Goal: Information Seeking & Learning: Find specific page/section

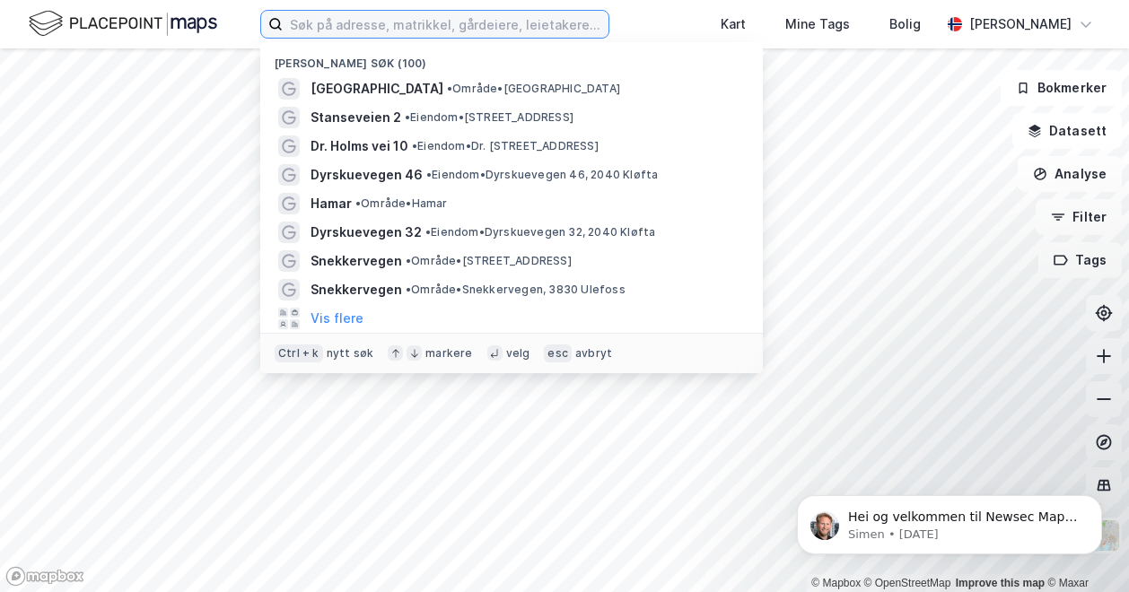
click at [481, 28] on input at bounding box center [446, 24] width 326 height 27
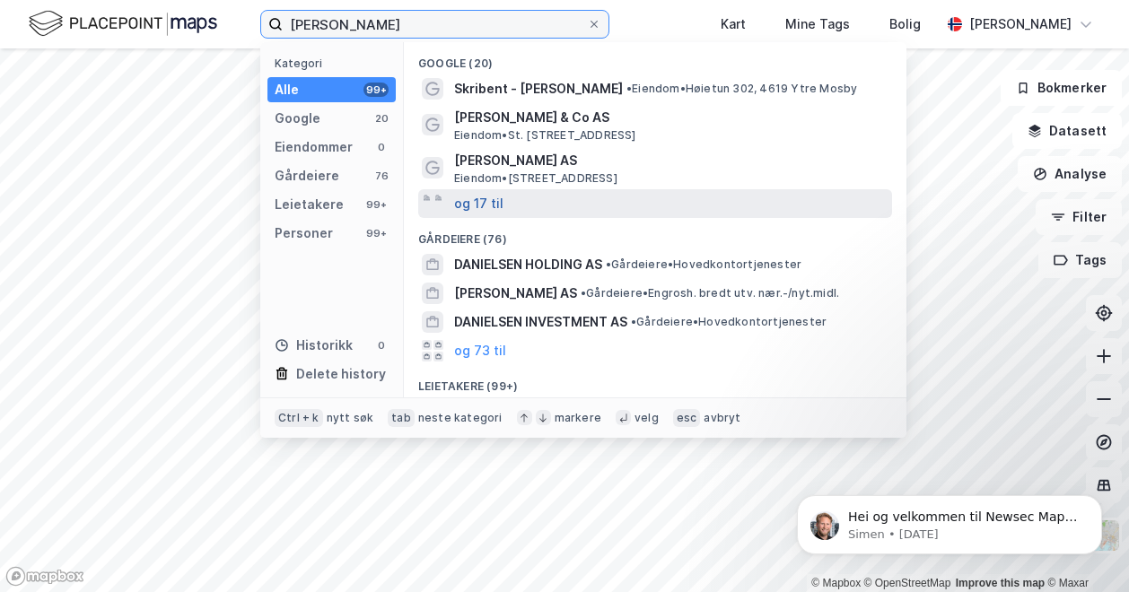
type input "[PERSON_NAME]"
drag, startPoint x: 483, startPoint y: 205, endPoint x: 467, endPoint y: 204, distance: 16.3
click at [467, 204] on button "og 17 til" at bounding box center [478, 204] width 49 height 22
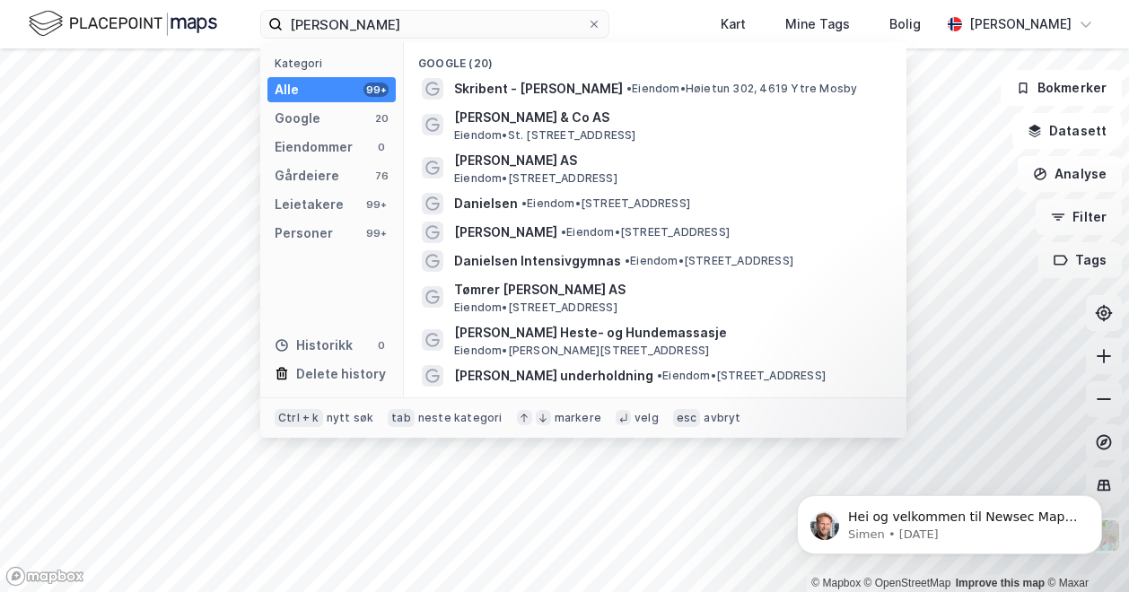
drag, startPoint x: 886, startPoint y: 140, endPoint x: 881, endPoint y: 175, distance: 35.3
click at [881, 175] on div "Google (20) Skribent - [PERSON_NAME] • [PERSON_NAME] 302, 4619 Ytre Mosby [PERS…" at bounding box center [655, 219] width 503 height 355
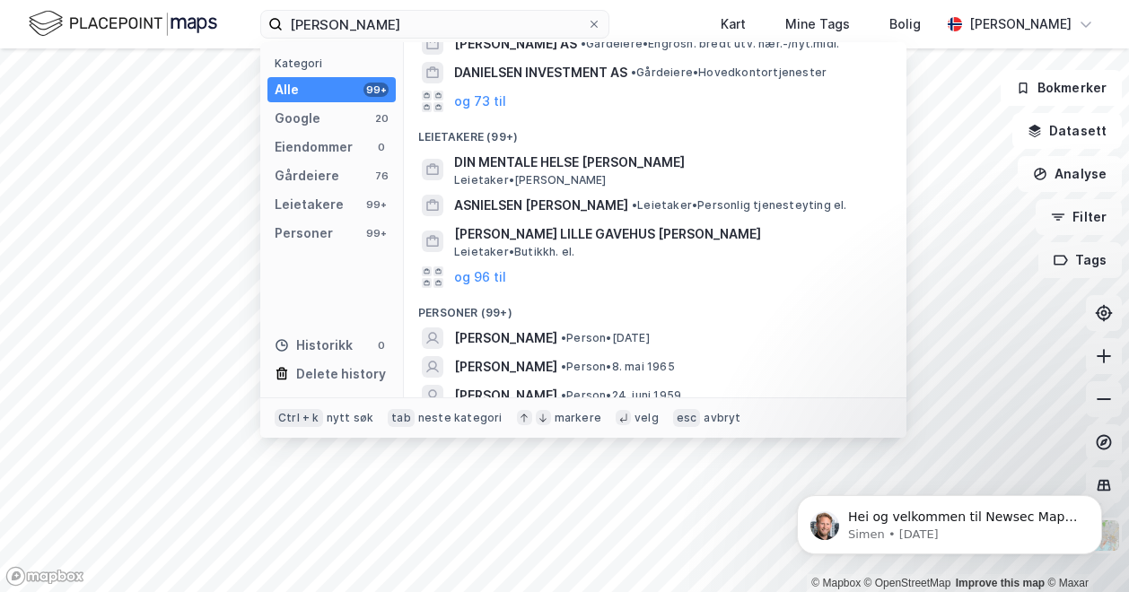
scroll to position [820, 0]
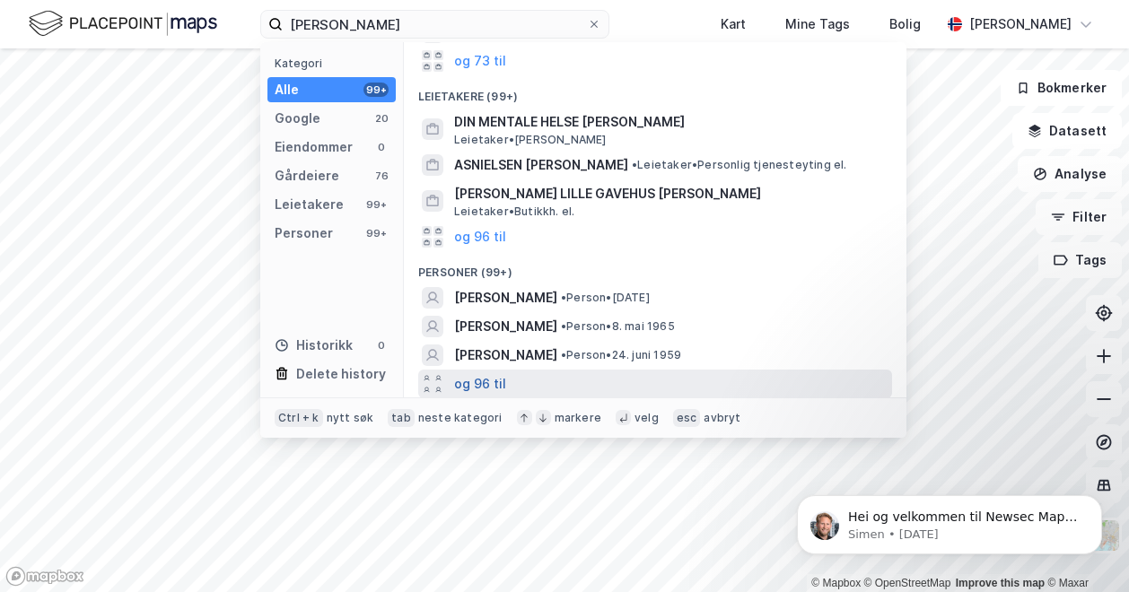
click at [492, 381] on button "og 96 til" at bounding box center [480, 384] width 52 height 22
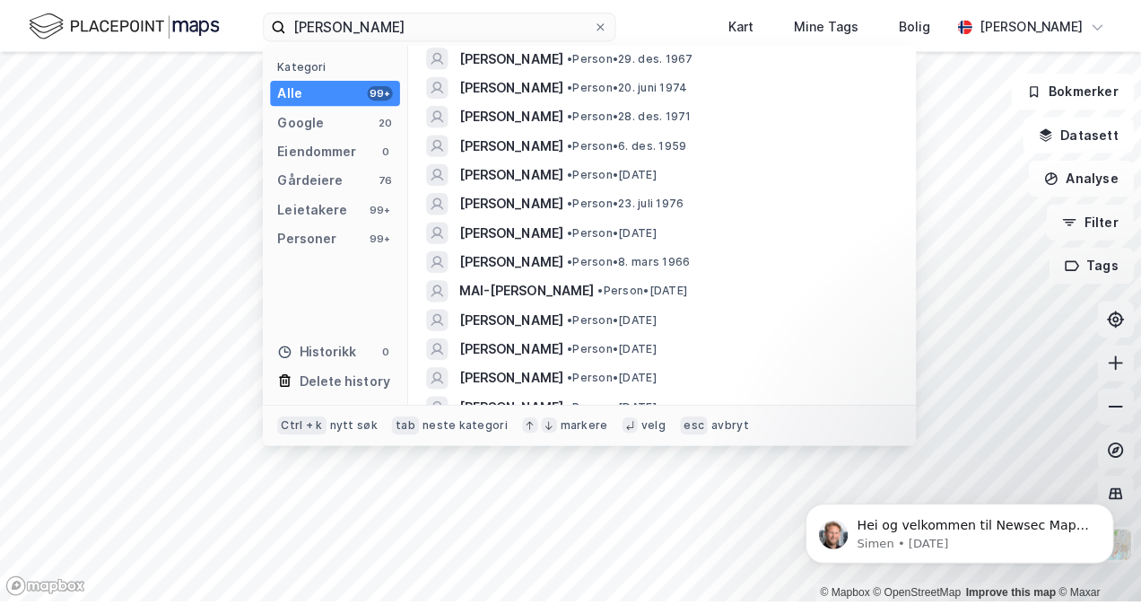
scroll to position [1630, 0]
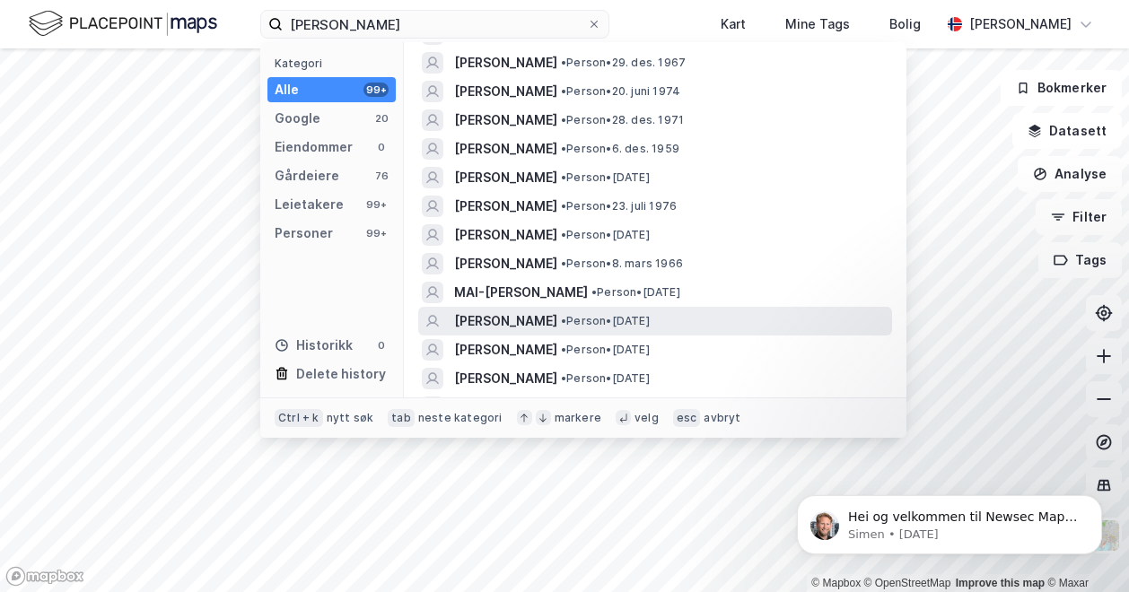
click at [557, 326] on span "[PERSON_NAME]" at bounding box center [505, 321] width 103 height 22
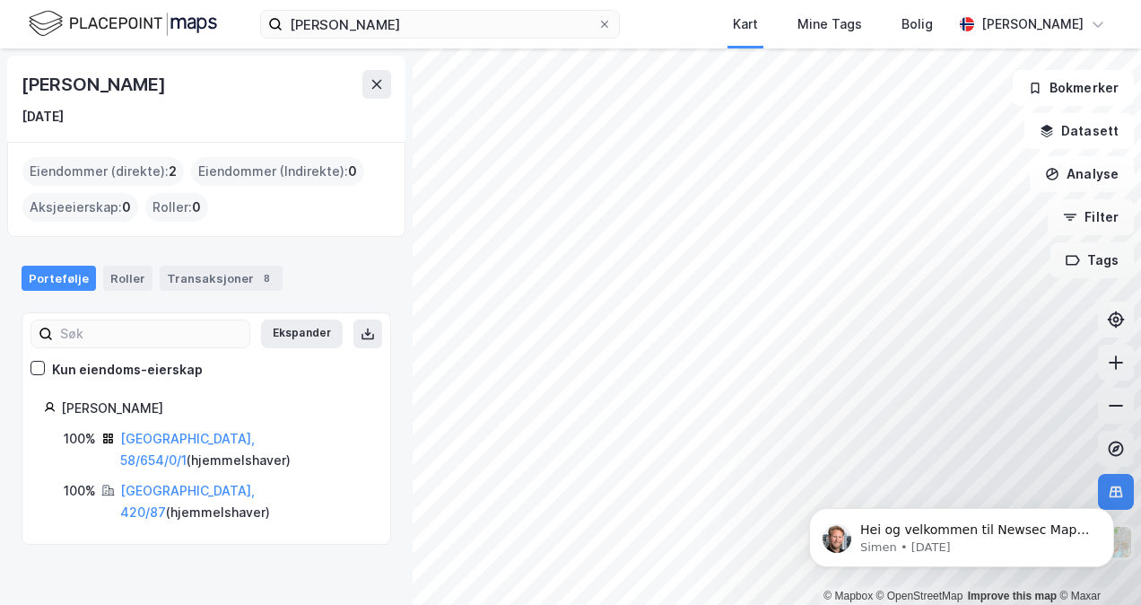
click at [1026, 490] on body "Hei og velkommen til Newsec Maps, [PERSON_NAME] det er du lurer på så er det ba…" at bounding box center [962, 532] width 345 height 111
click at [1036, 486] on body "Hei og velkommen til Newsec Maps, [PERSON_NAME] det er du lurer på så er det ba…" at bounding box center [962, 532] width 345 height 111
click at [163, 491] on link "[GEOGRAPHIC_DATA], 420/87" at bounding box center [187, 501] width 135 height 37
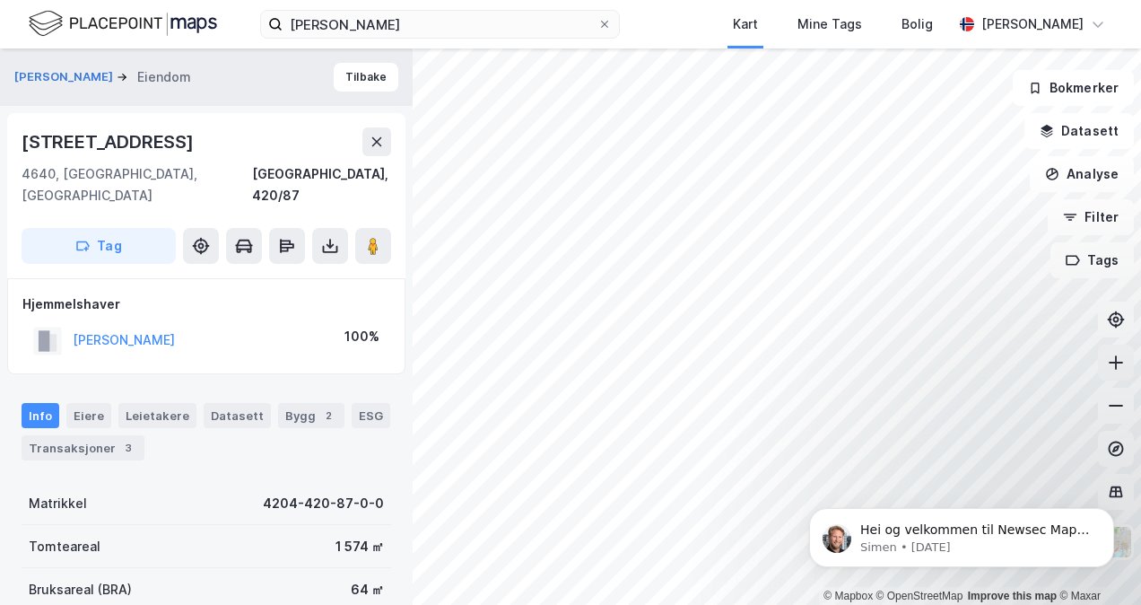
click at [1124, 360] on icon at bounding box center [1116, 363] width 18 height 18
click at [1105, 404] on button at bounding box center [1116, 406] width 36 height 36
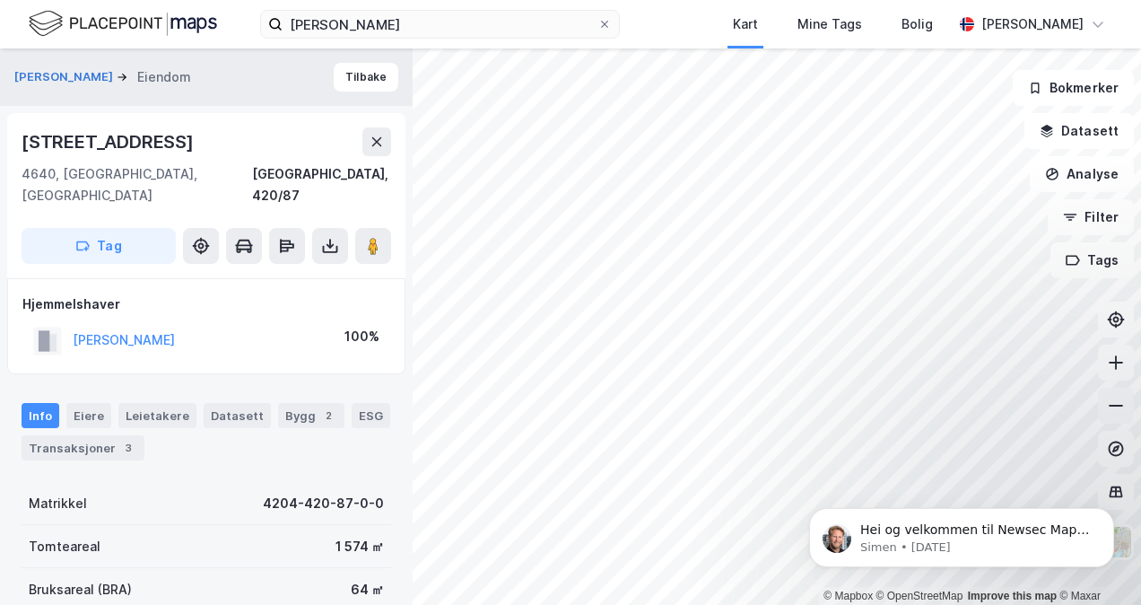
click at [1105, 404] on button at bounding box center [1116, 406] width 36 height 36
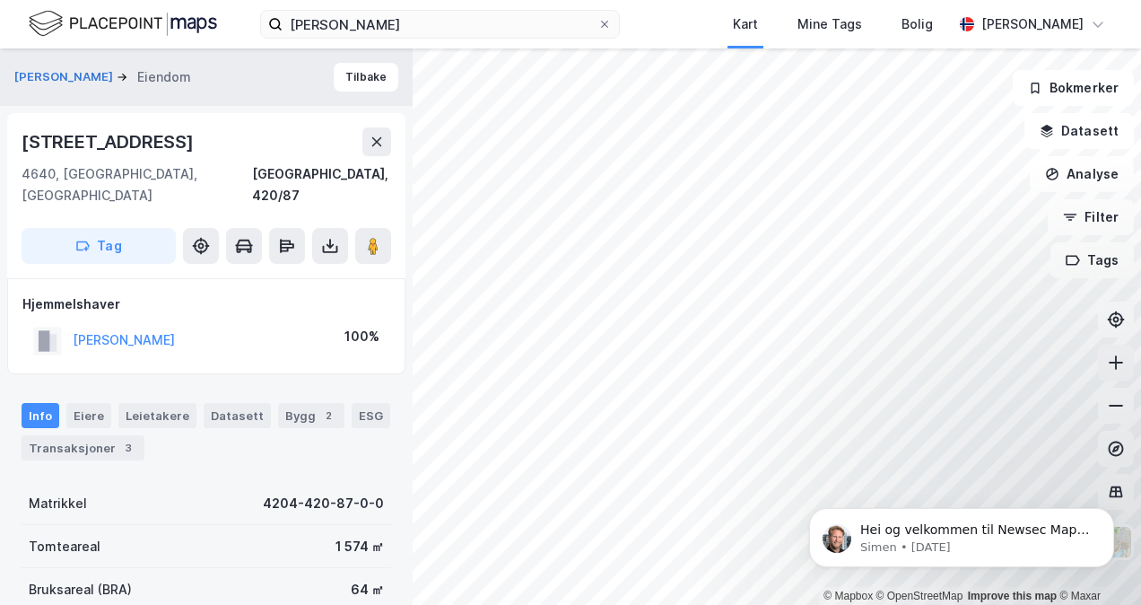
click at [1118, 362] on icon at bounding box center [1116, 363] width 14 height 2
click at [1112, 408] on icon at bounding box center [1116, 406] width 18 height 18
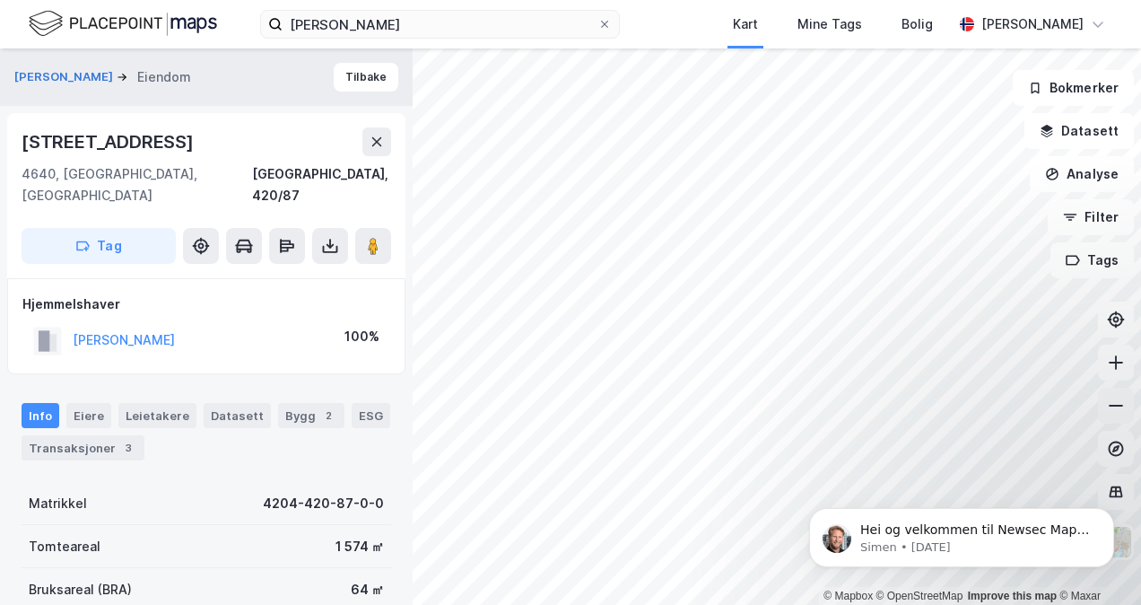
click at [1112, 408] on icon at bounding box center [1116, 406] width 18 height 18
click at [1116, 367] on icon at bounding box center [1116, 362] width 2 height 14
click at [1115, 407] on icon at bounding box center [1116, 406] width 18 height 18
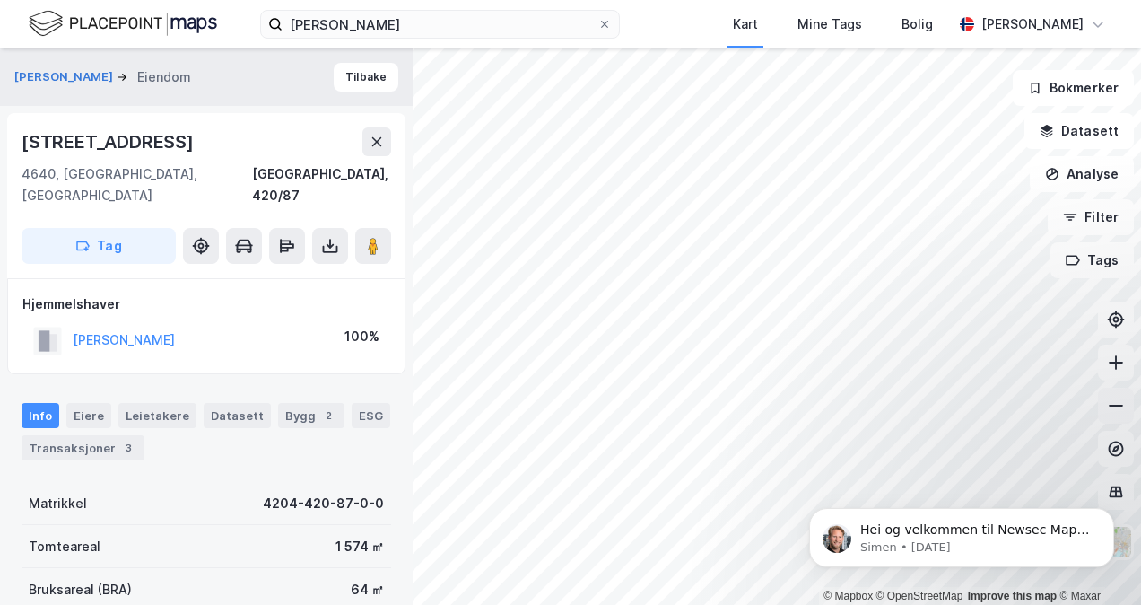
click at [1124, 410] on icon at bounding box center [1116, 406] width 18 height 18
click at [1115, 361] on icon at bounding box center [1116, 362] width 2 height 14
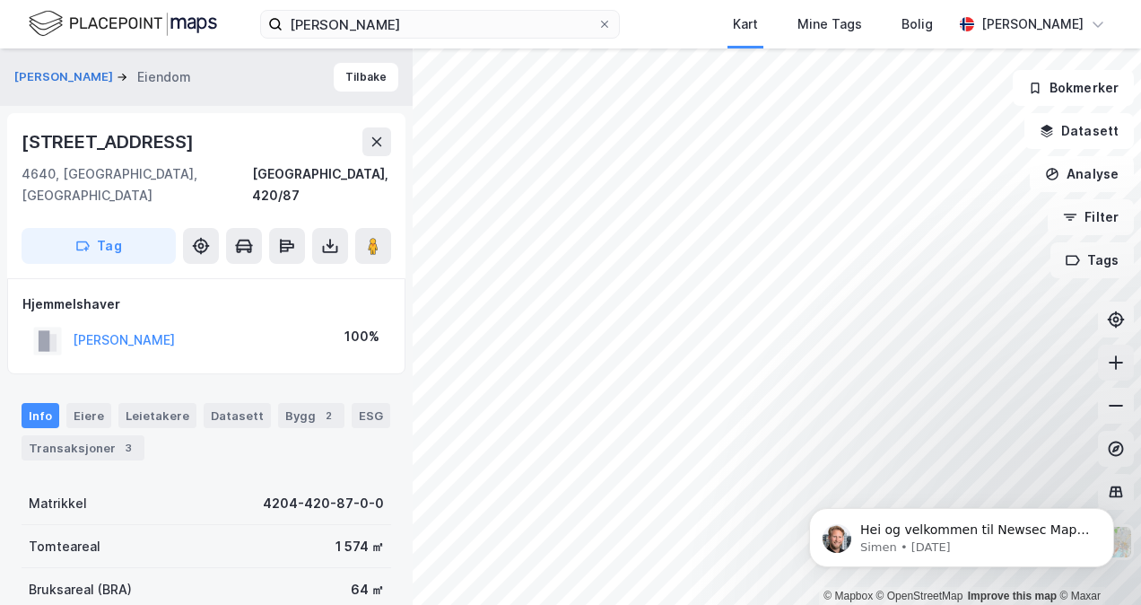
click at [1115, 361] on icon at bounding box center [1116, 362] width 2 height 14
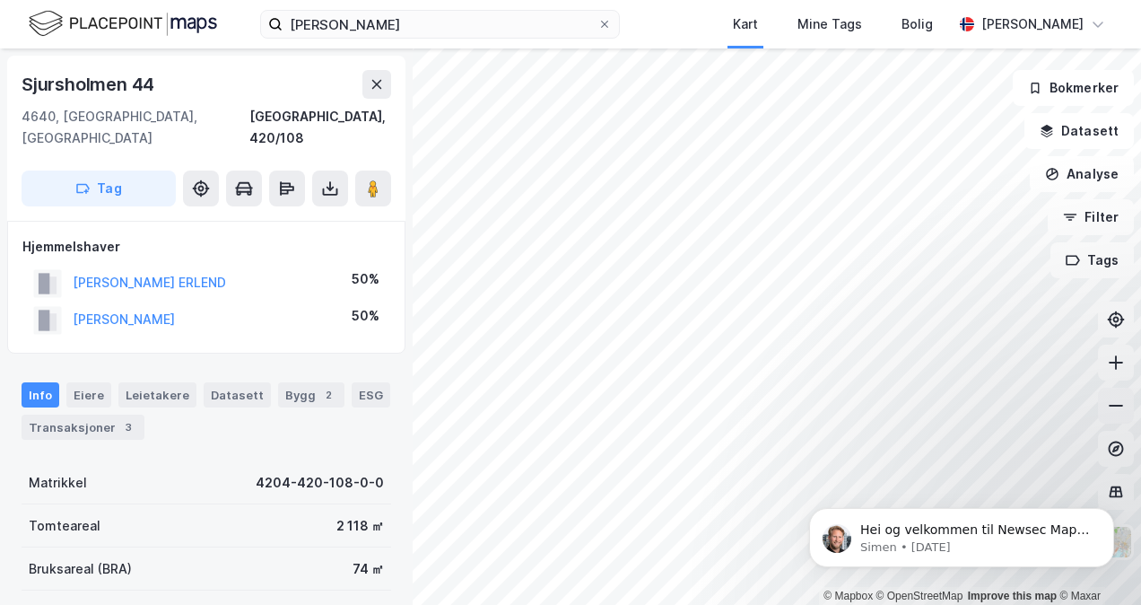
click at [1112, 411] on icon at bounding box center [1116, 406] width 18 height 18
click at [1117, 363] on icon at bounding box center [1116, 363] width 18 height 18
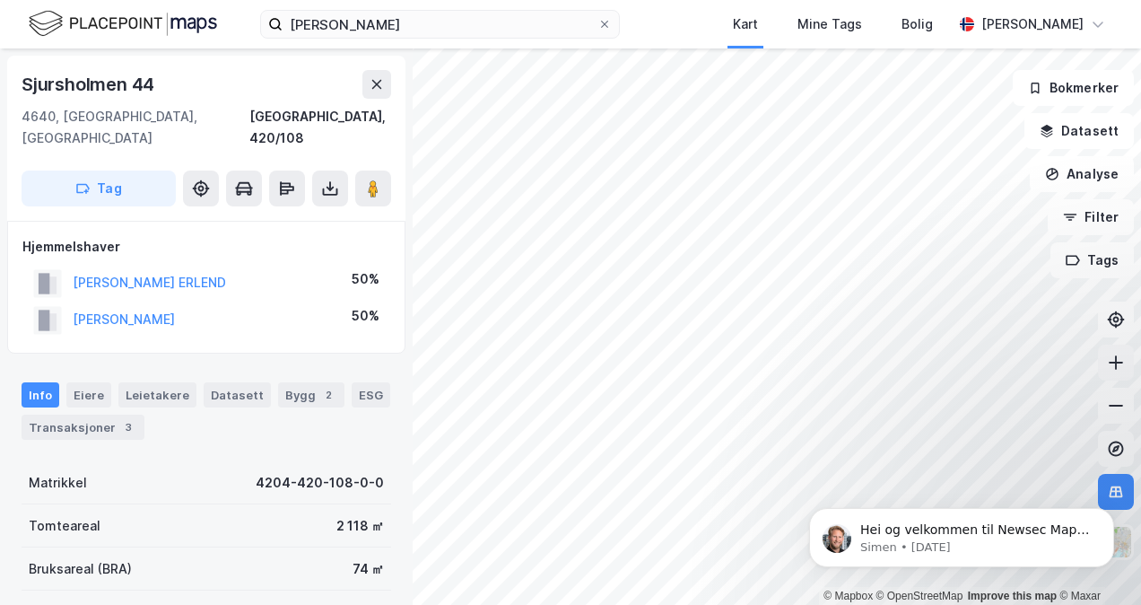
click at [1117, 363] on icon at bounding box center [1116, 363] width 18 height 18
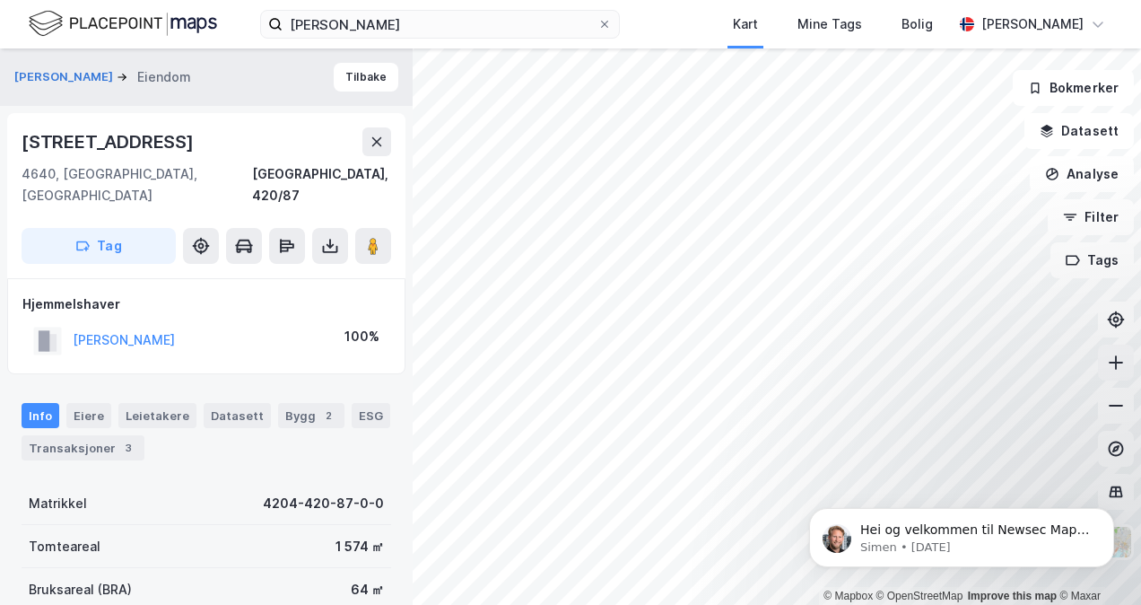
click at [1122, 326] on div "© Mapbox © OpenStreetMap Improve this map © Maxar PRØSCH-DANIELSEN LISBETH Eien…" at bounding box center [570, 326] width 1141 height 556
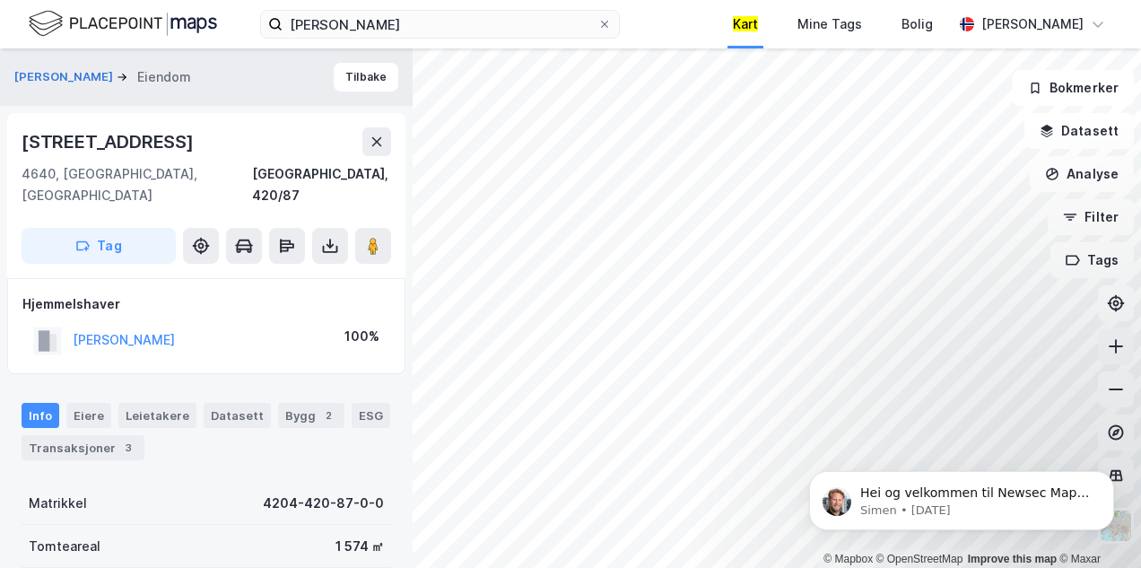
click at [1115, 346] on icon at bounding box center [1116, 346] width 2 height 14
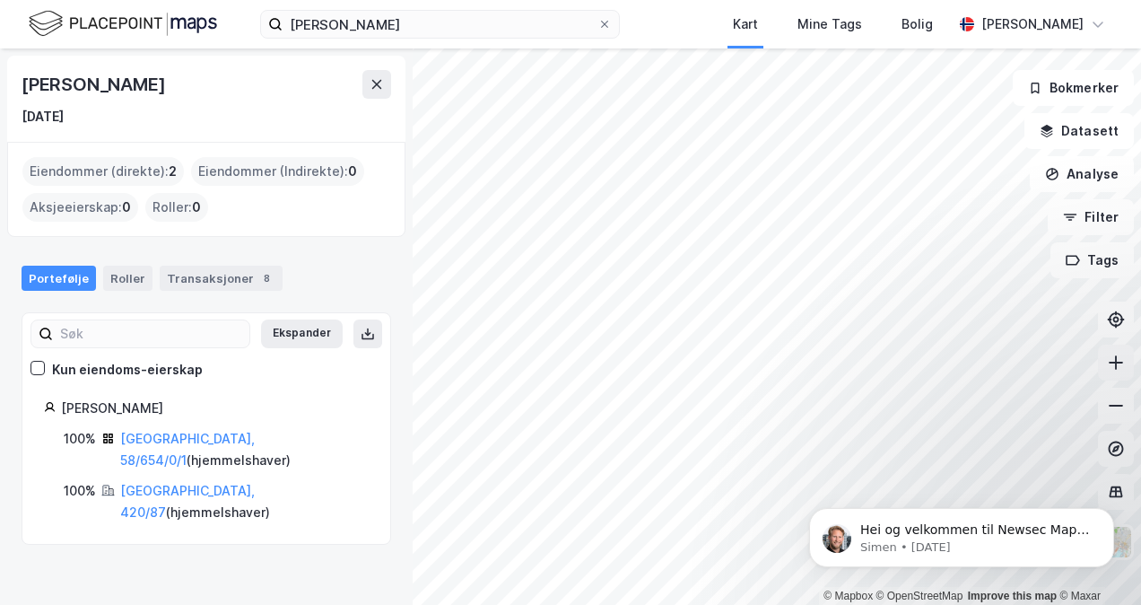
click at [1116, 375] on button at bounding box center [1116, 363] width 36 height 36
click at [1121, 360] on icon at bounding box center [1116, 363] width 18 height 18
click at [1117, 361] on icon at bounding box center [1116, 363] width 18 height 18
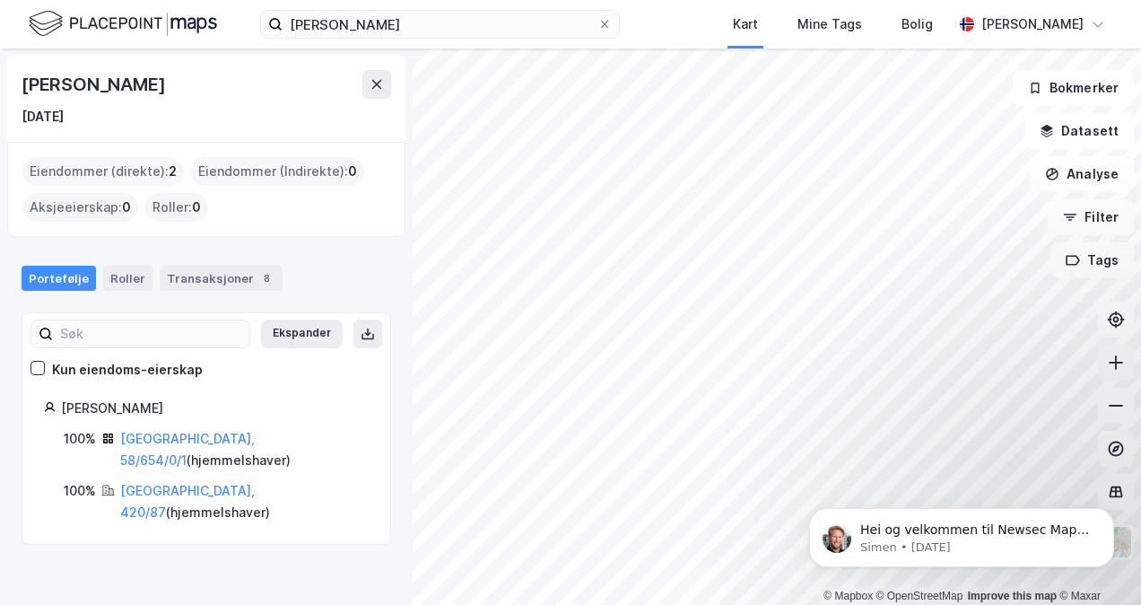
click at [1117, 361] on icon at bounding box center [1116, 363] width 18 height 18
click at [1116, 360] on icon at bounding box center [1116, 362] width 2 height 14
click at [1046, 168] on div "© Mapbox © OpenStreetMap Improve this map © [PERSON_NAME] [DATE] Eiendommer (di…" at bounding box center [570, 326] width 1141 height 556
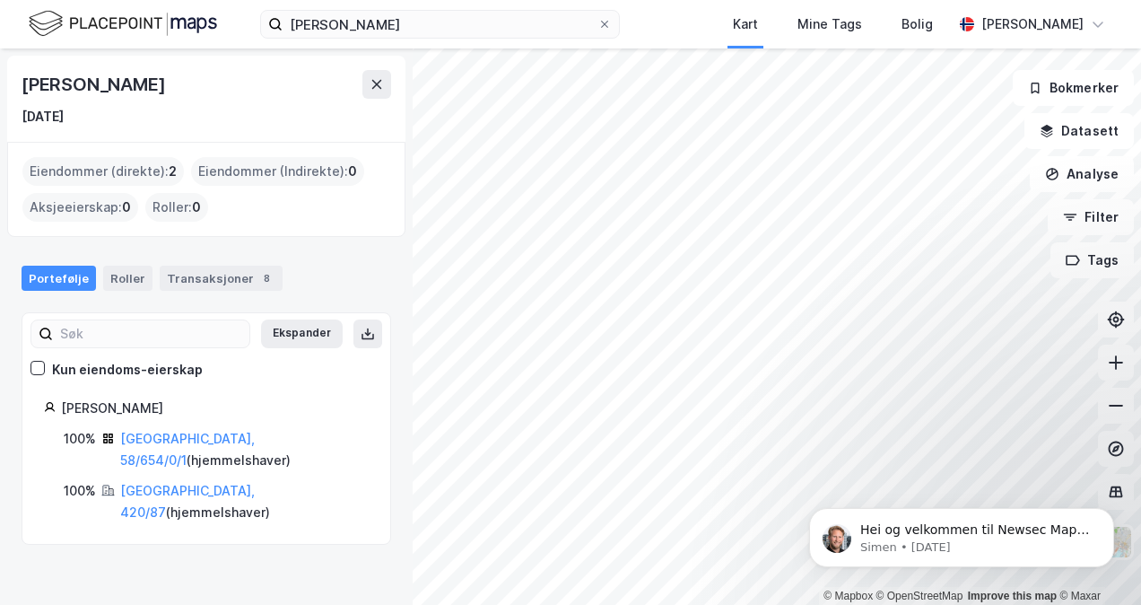
click at [673, 591] on html "[PERSON_NAME] Kart Mine Tags Bolig [PERSON_NAME] © Mapbox © OpenStreetMap Impro…" at bounding box center [570, 302] width 1141 height 605
click at [1115, 412] on icon at bounding box center [1116, 406] width 18 height 18
click at [1119, 362] on icon at bounding box center [1116, 363] width 14 height 2
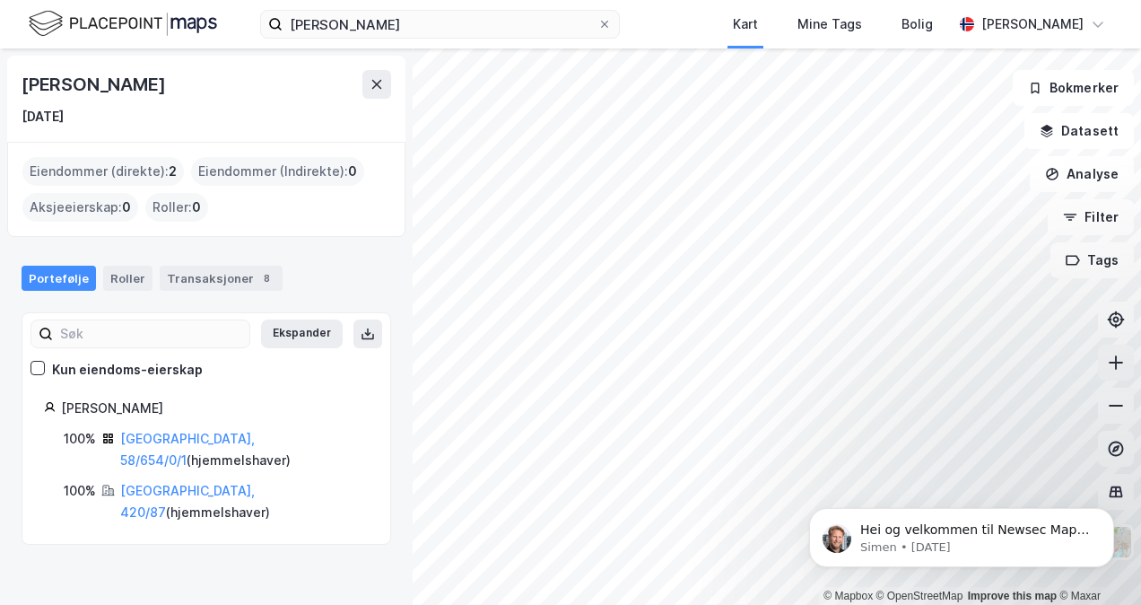
click at [1118, 363] on icon at bounding box center [1116, 363] width 14 height 2
click at [1116, 365] on icon at bounding box center [1116, 362] width 2 height 14
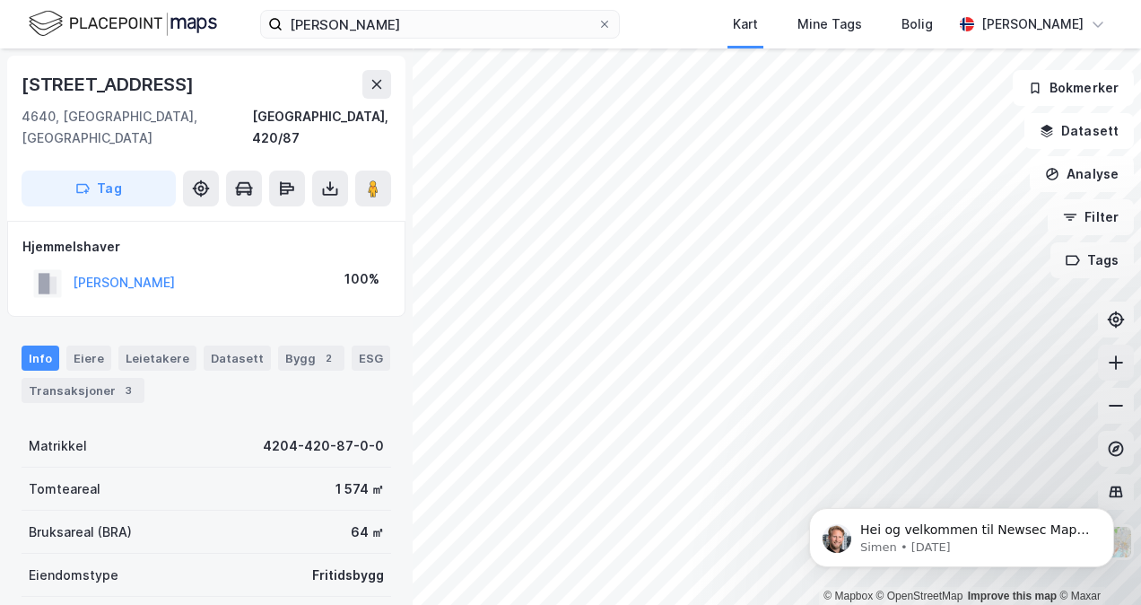
click at [1119, 363] on icon at bounding box center [1116, 363] width 14 height 2
click at [1116, 401] on icon at bounding box center [1116, 406] width 18 height 18
